Goal: Check status: Check status

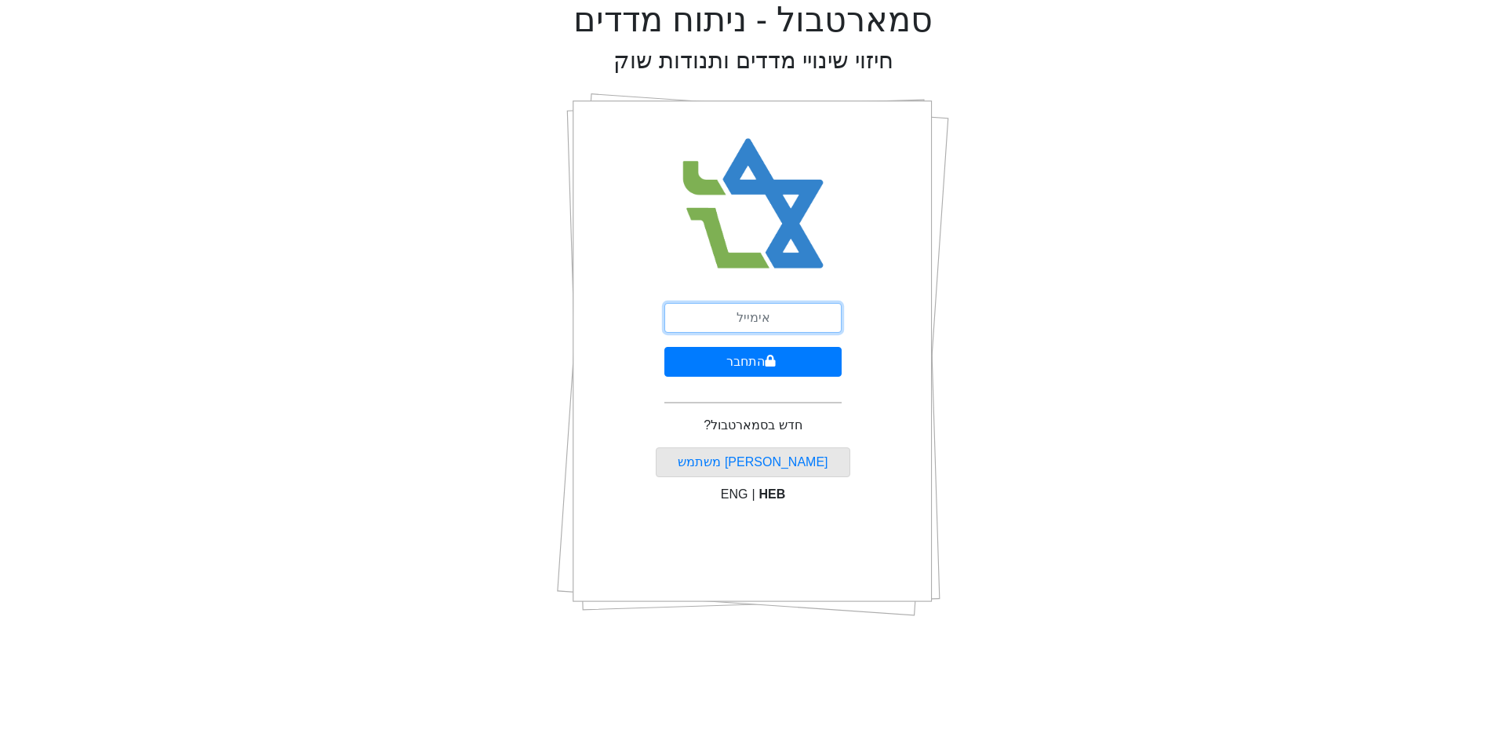
click at [732, 313] on input "email" at bounding box center [753, 318] width 177 height 30
type input "[EMAIL_ADDRESS][DOMAIN_NAME]"
click at [757, 362] on button "התחבר" at bounding box center [753, 362] width 177 height 30
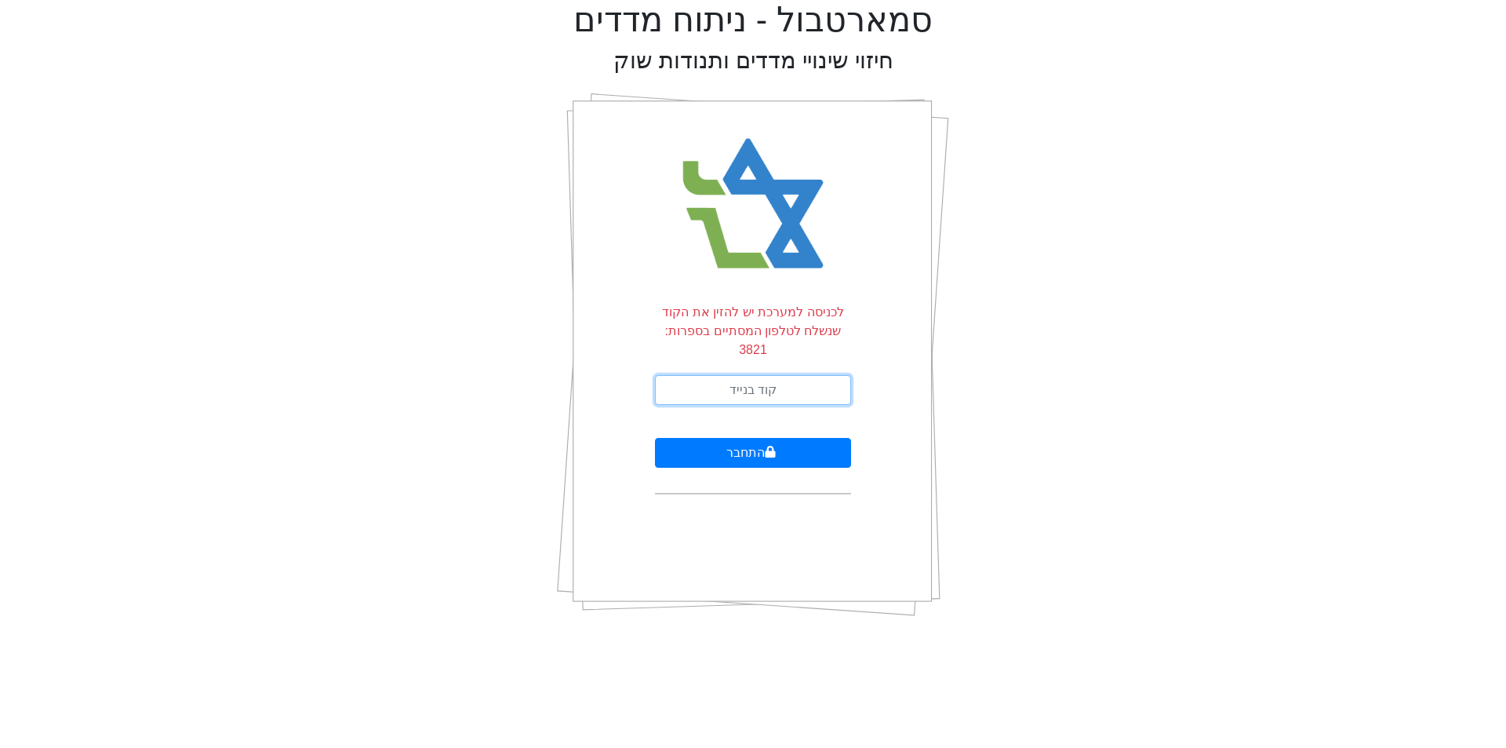
click at [700, 375] on input "text" at bounding box center [753, 390] width 196 height 30
type input "227580"
click at [752, 438] on button "התחבר" at bounding box center [753, 453] width 196 height 30
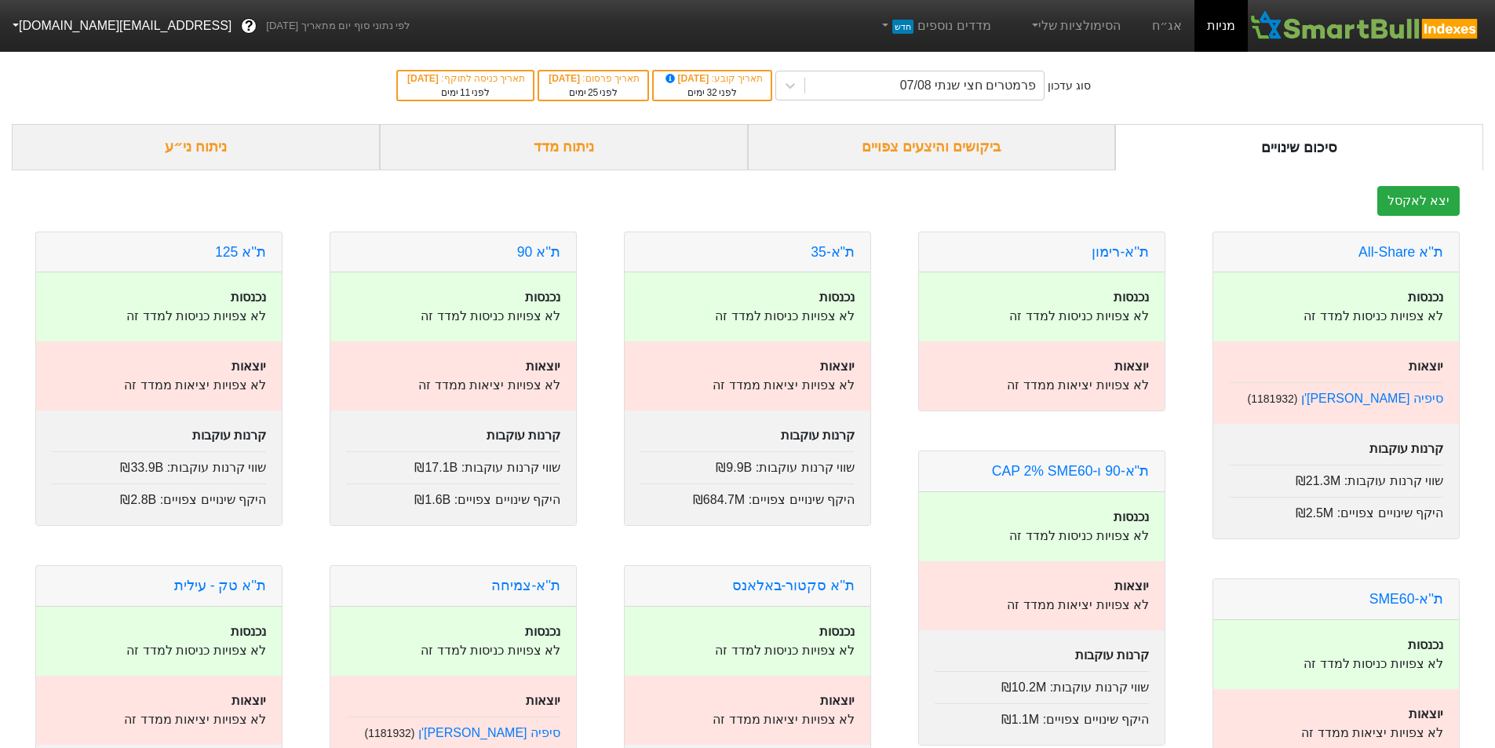
click at [938, 147] on div "ביקושים והיצעים צפויים" at bounding box center [932, 147] width 368 height 46
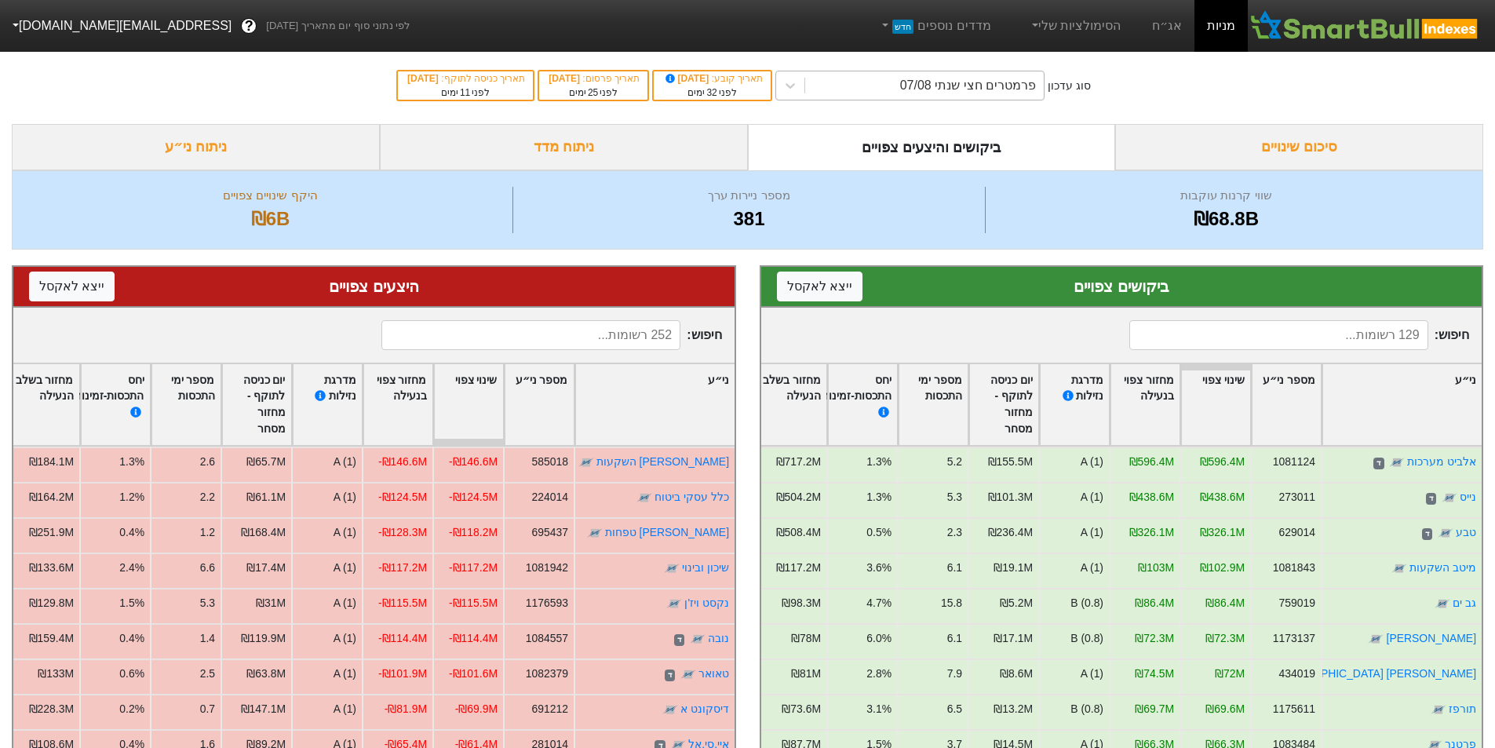
click at [987, 89] on div "פרמטרים חצי שנתי 07/08" at bounding box center [968, 85] width 136 height 19
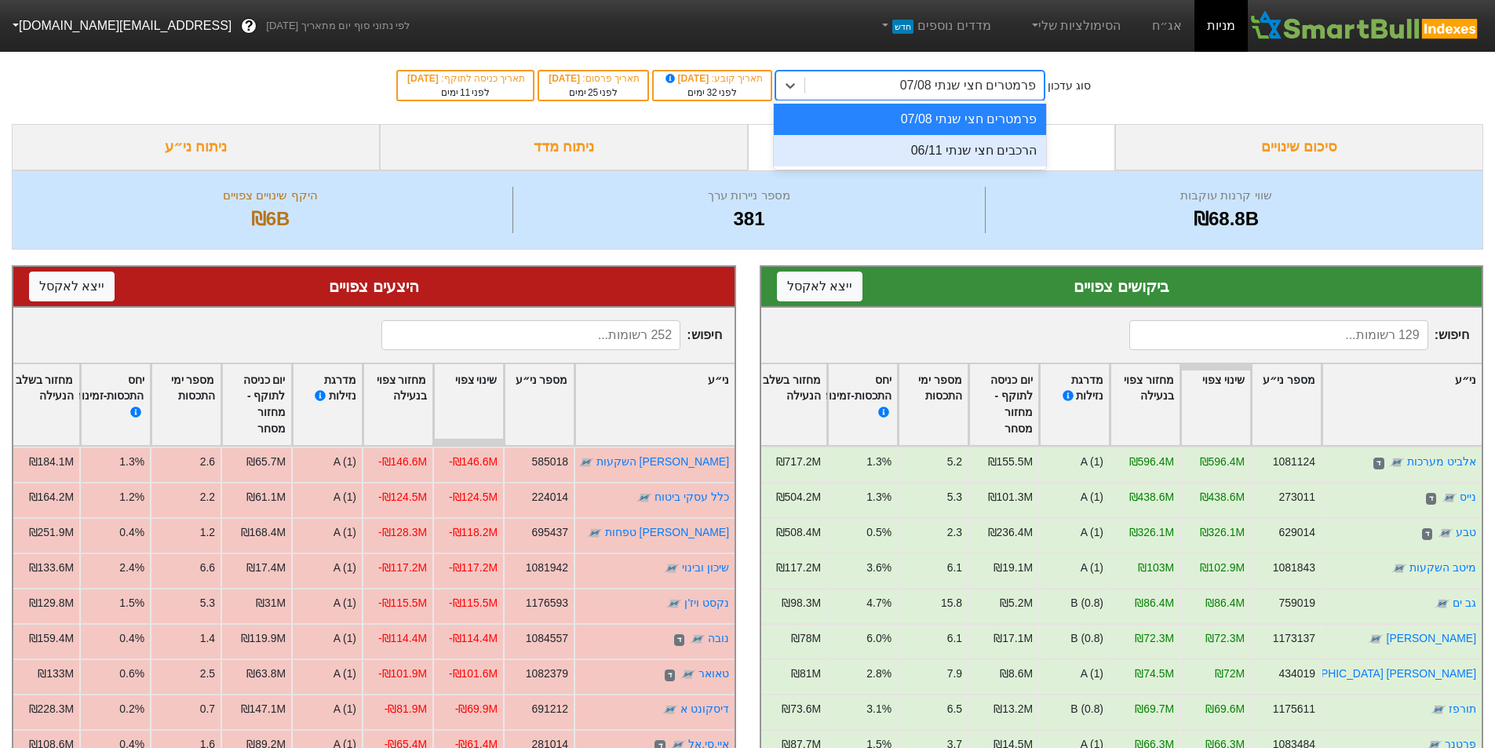
click at [996, 155] on div "הרכבים חצי שנתי 06/11" at bounding box center [910, 150] width 272 height 31
